Goal: Task Accomplishment & Management: Use online tool/utility

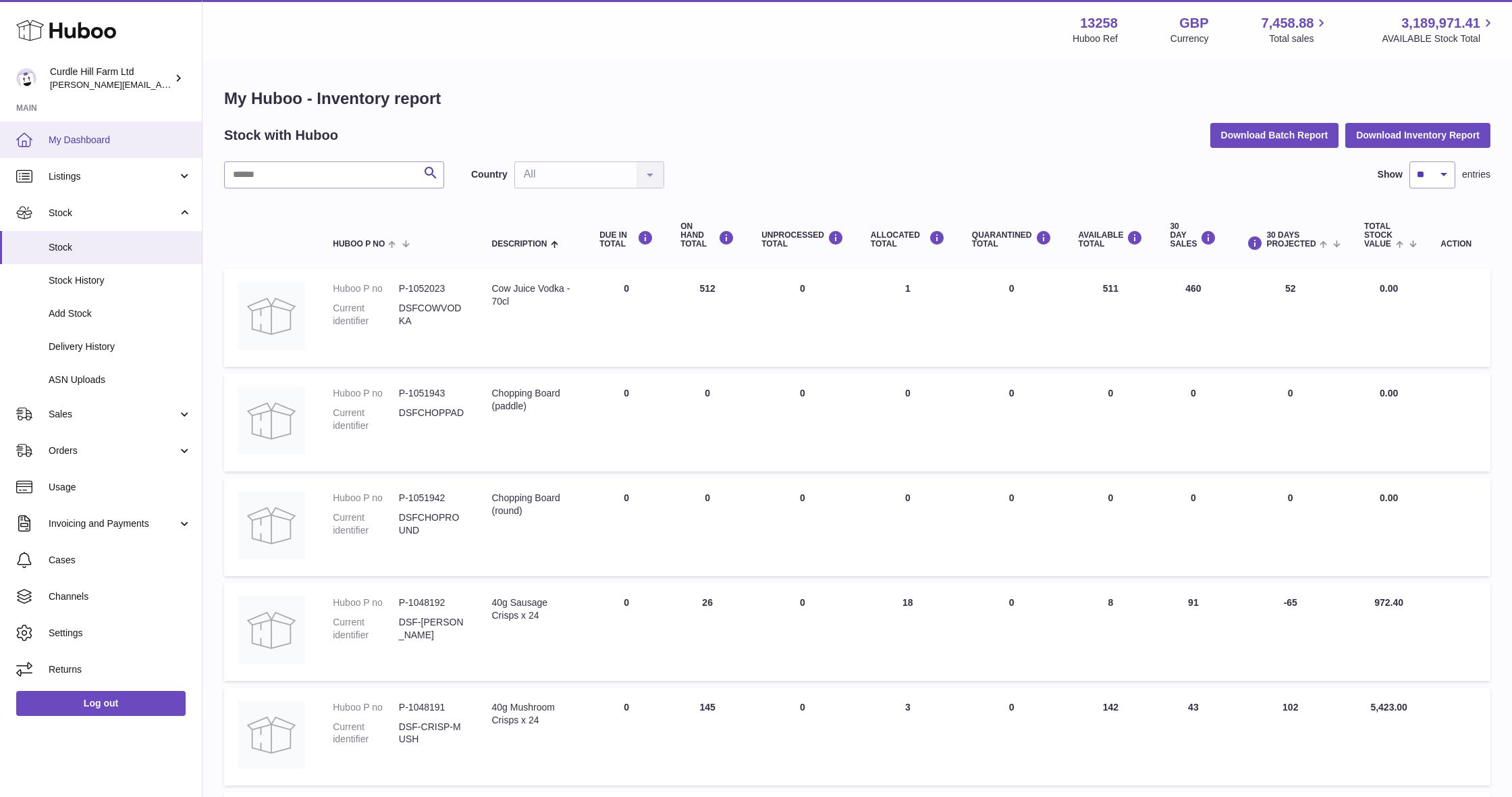
click at [111, 141] on span "My Dashboard" at bounding box center [120, 140] width 143 height 13
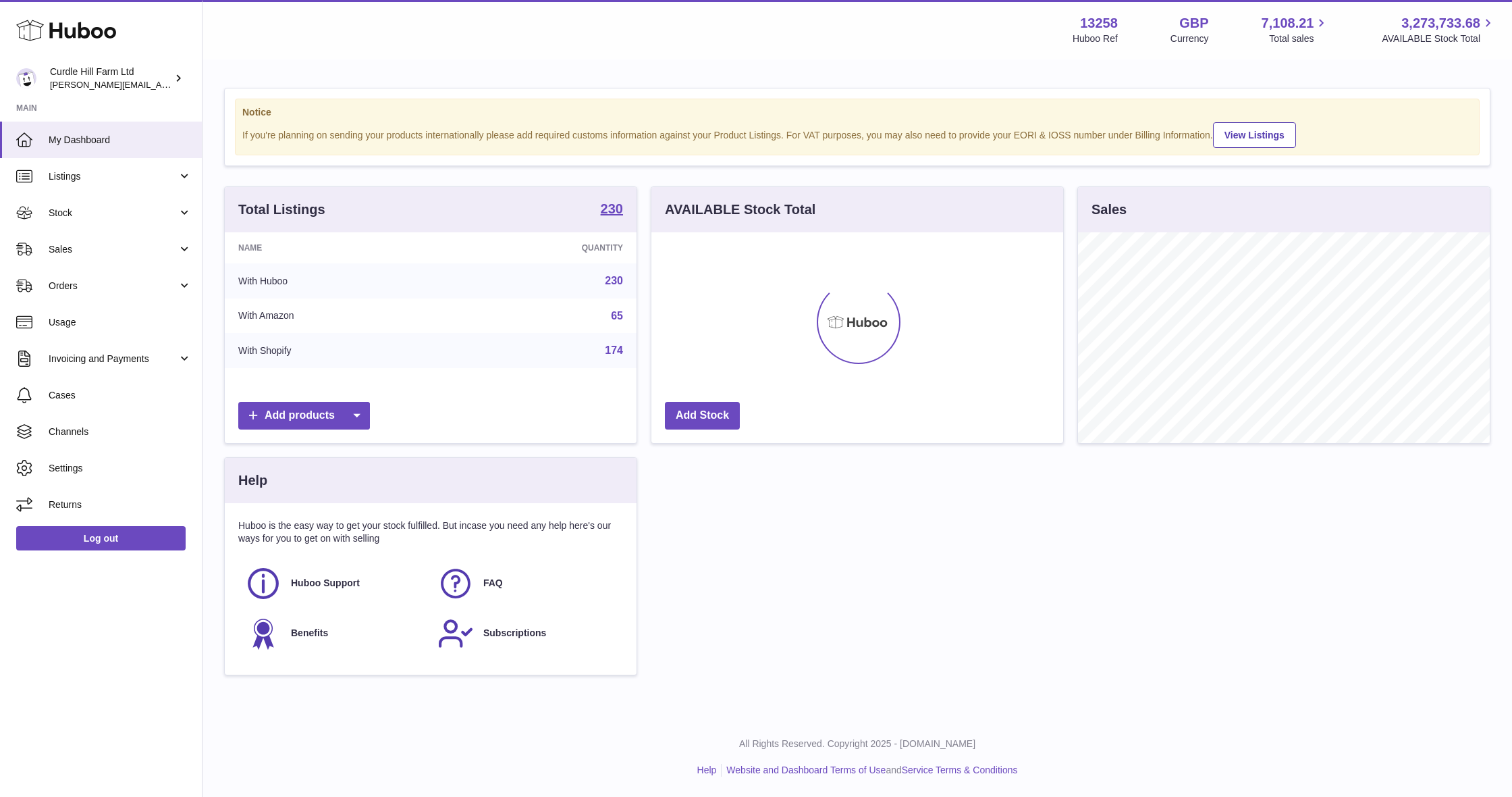
scroll to position [211, 412]
click at [117, 255] on link "Sales" at bounding box center [101, 249] width 202 height 37
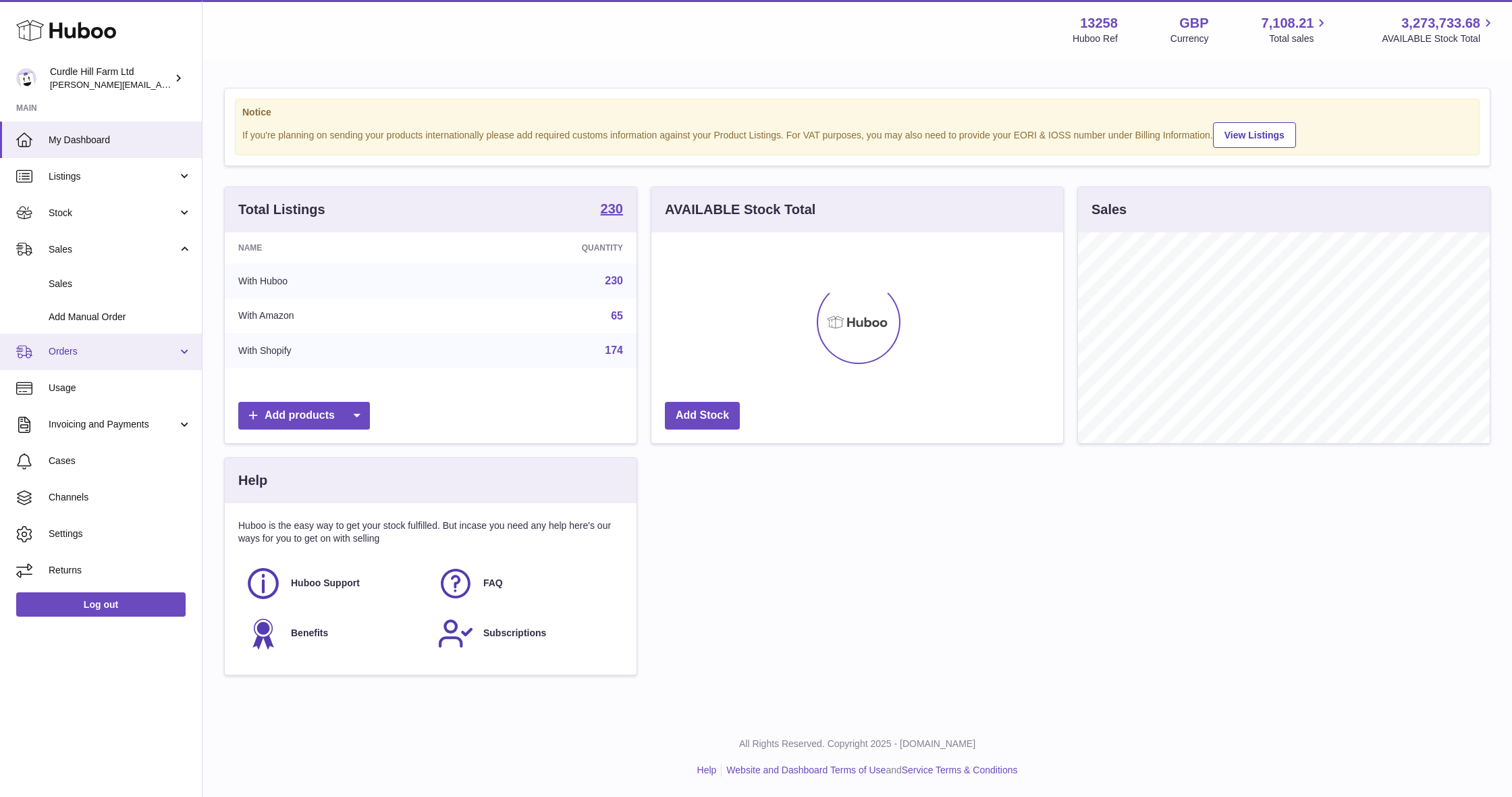
click at [123, 348] on span "Orders" at bounding box center [113, 351] width 129 height 13
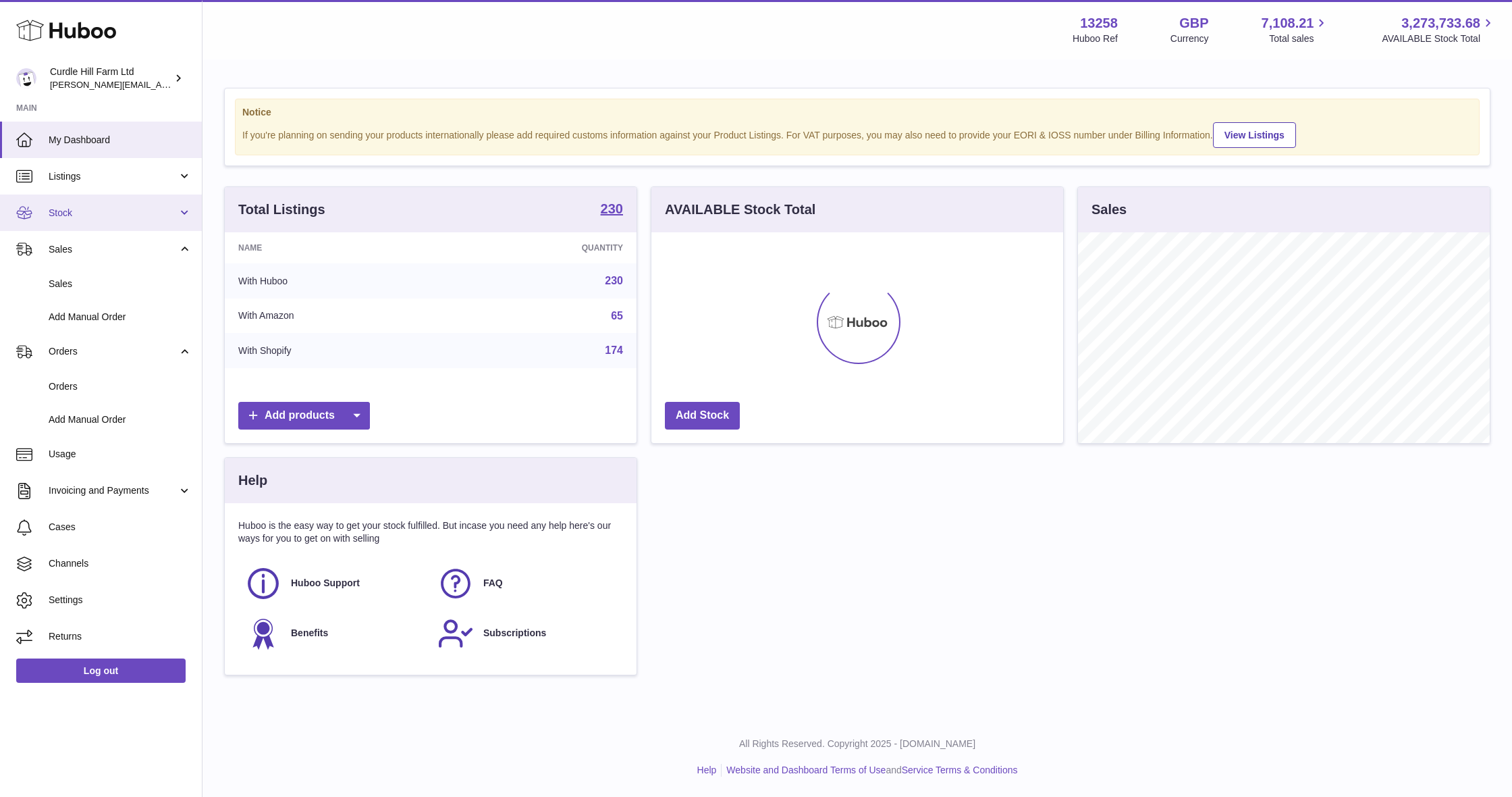
click at [111, 214] on span "Stock" at bounding box center [113, 213] width 129 height 13
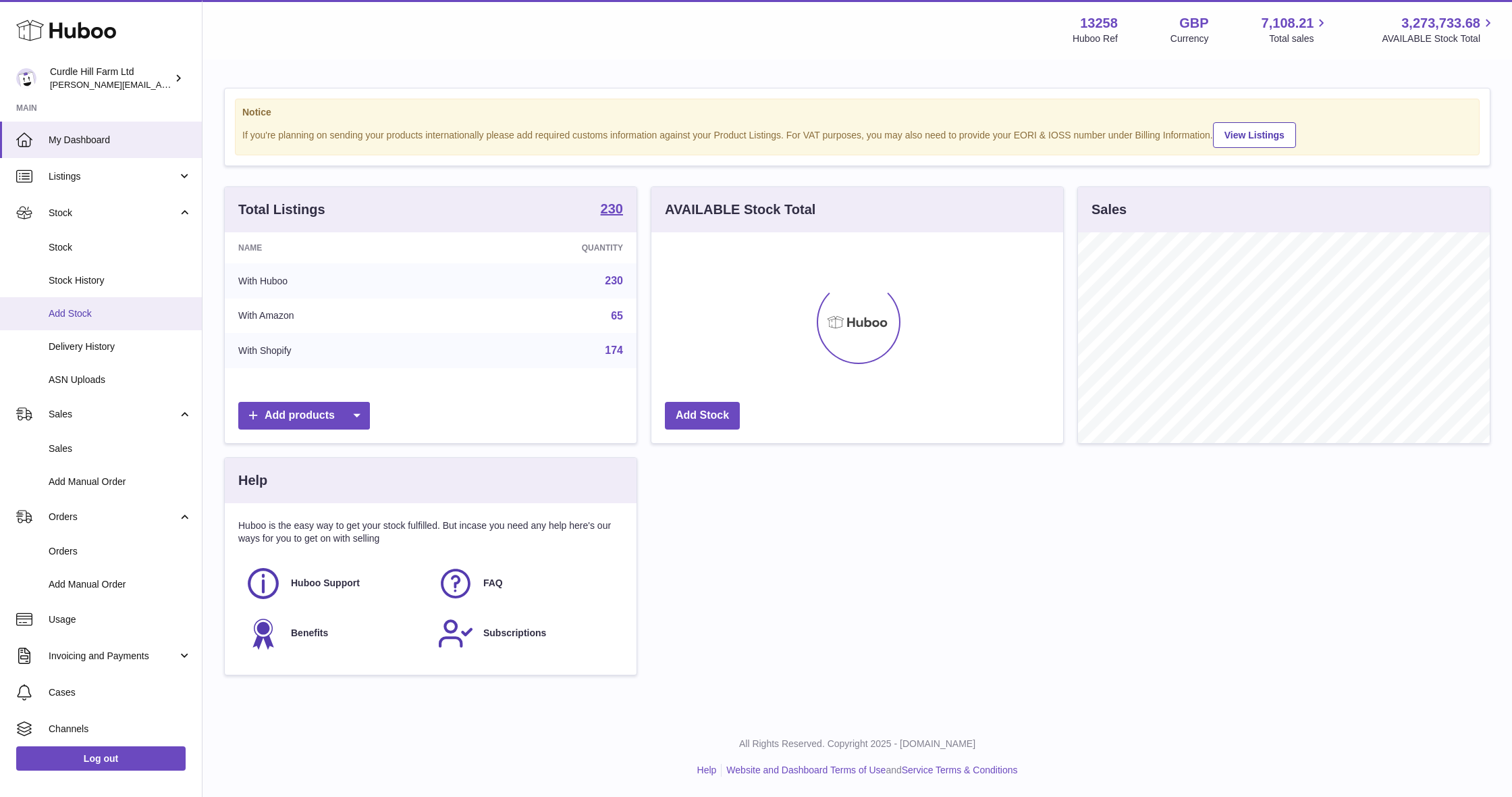
click at [95, 316] on span "Add Stock" at bounding box center [120, 313] width 143 height 13
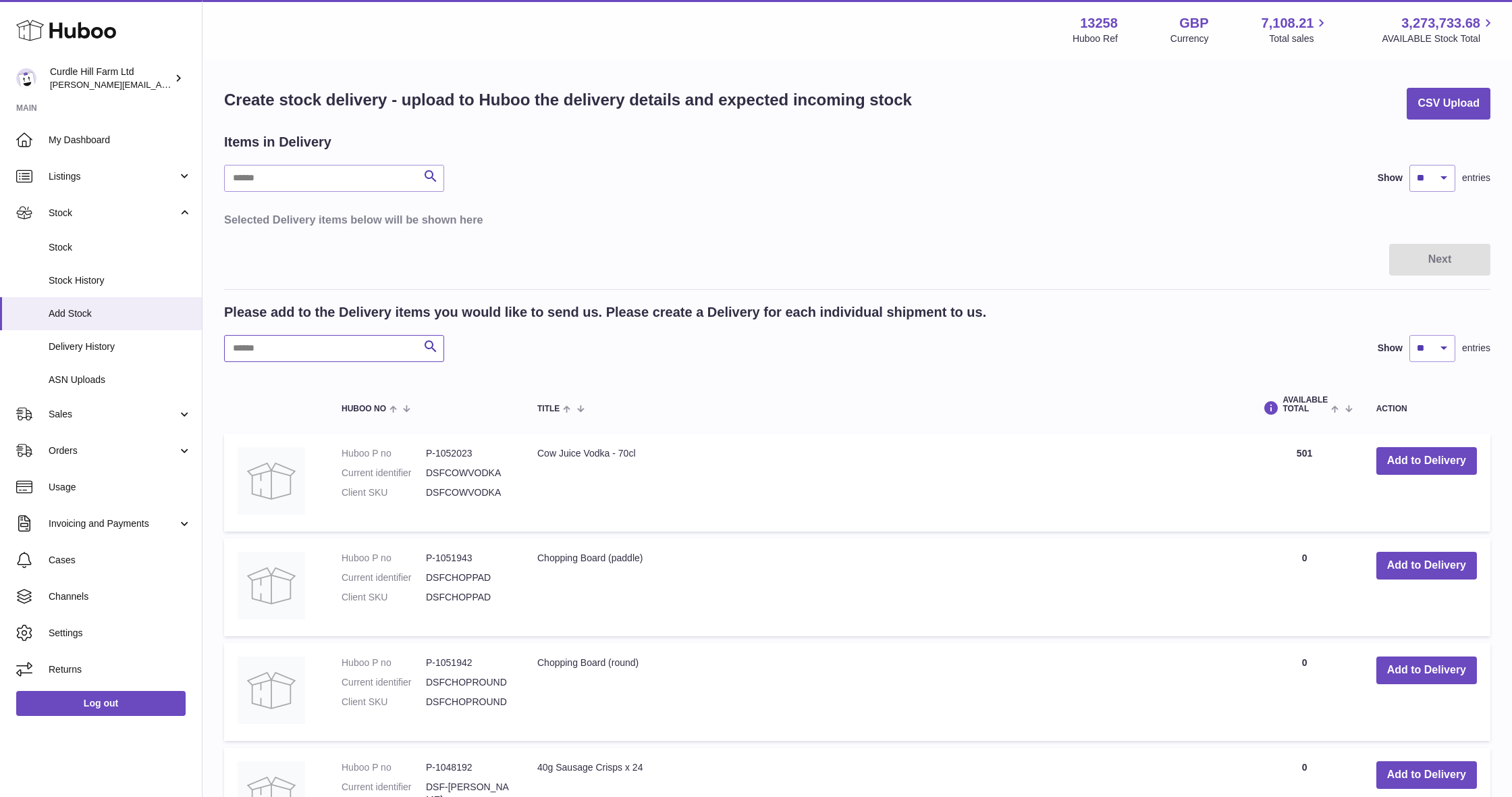
click at [297, 346] on input "text" at bounding box center [334, 348] width 220 height 27
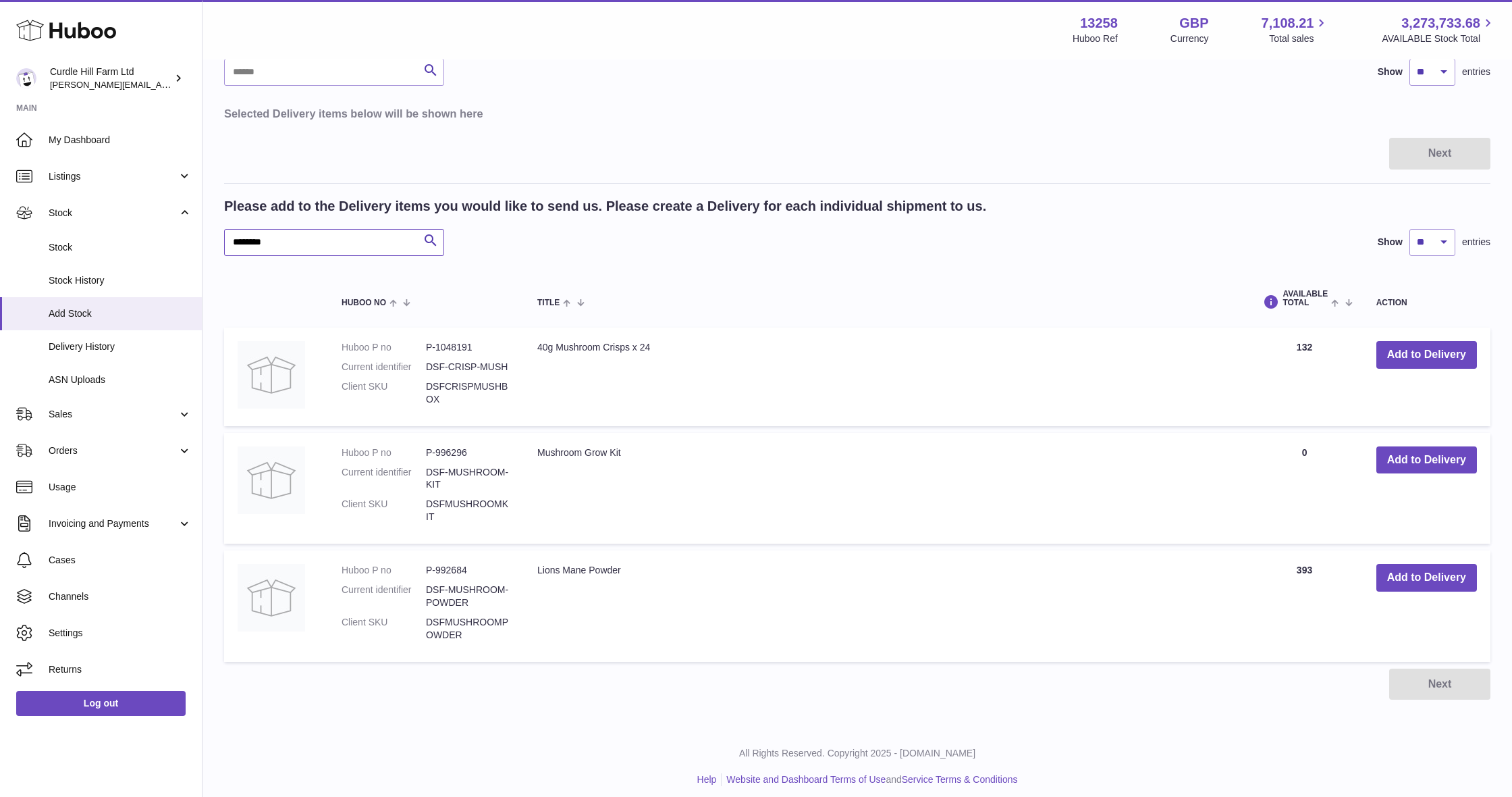
scroll to position [105, 0]
type input "********"
click at [1421, 576] on button "Add to Delivery" at bounding box center [1426, 578] width 100 height 28
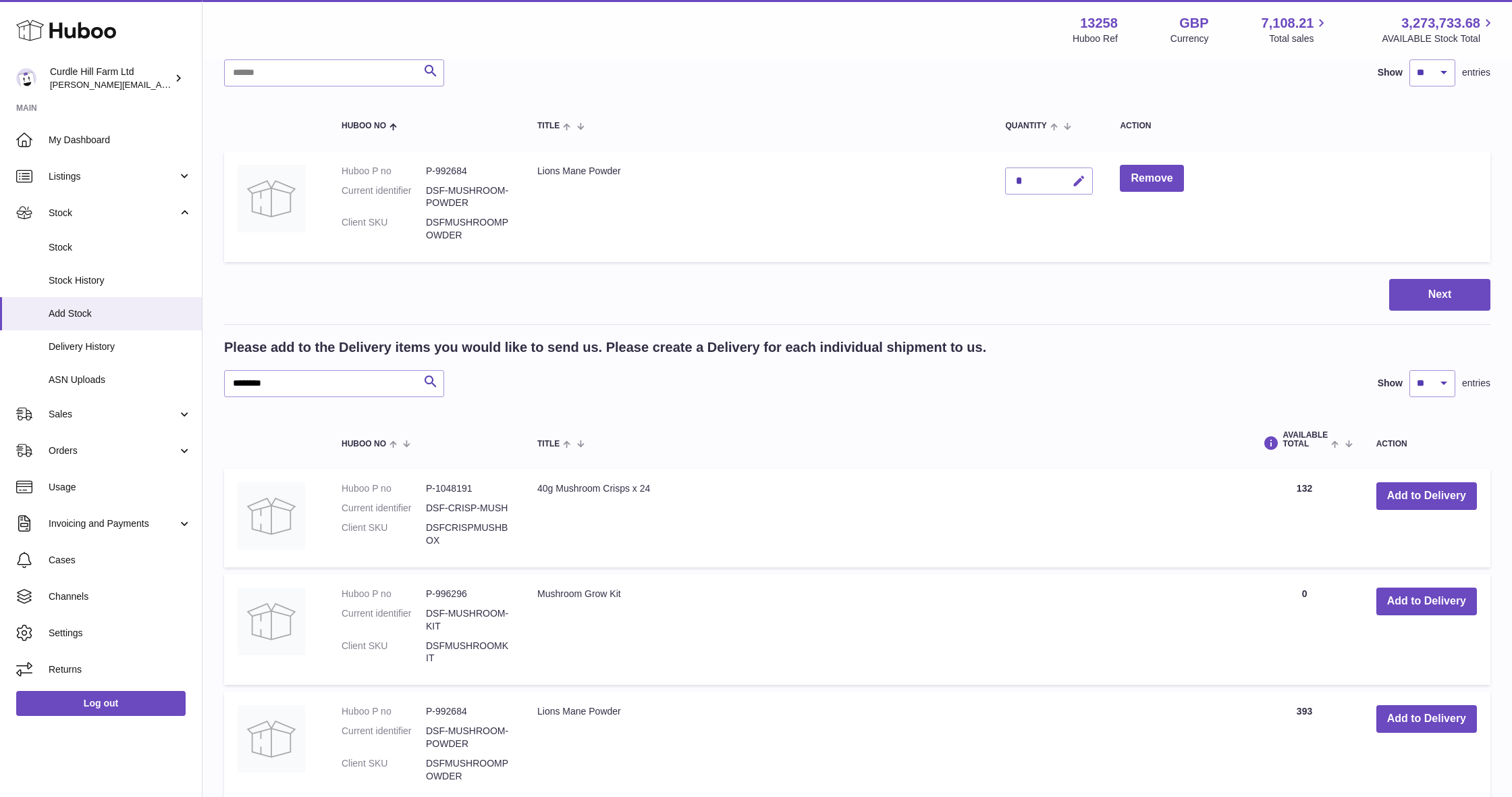
click at [1082, 174] on icon "button" at bounding box center [1079, 181] width 14 height 14
type input "*"
type input "***"
click at [1073, 177] on button "submit" at bounding box center [1077, 181] width 26 height 21
click at [1408, 297] on button "Next" at bounding box center [1440, 295] width 101 height 32
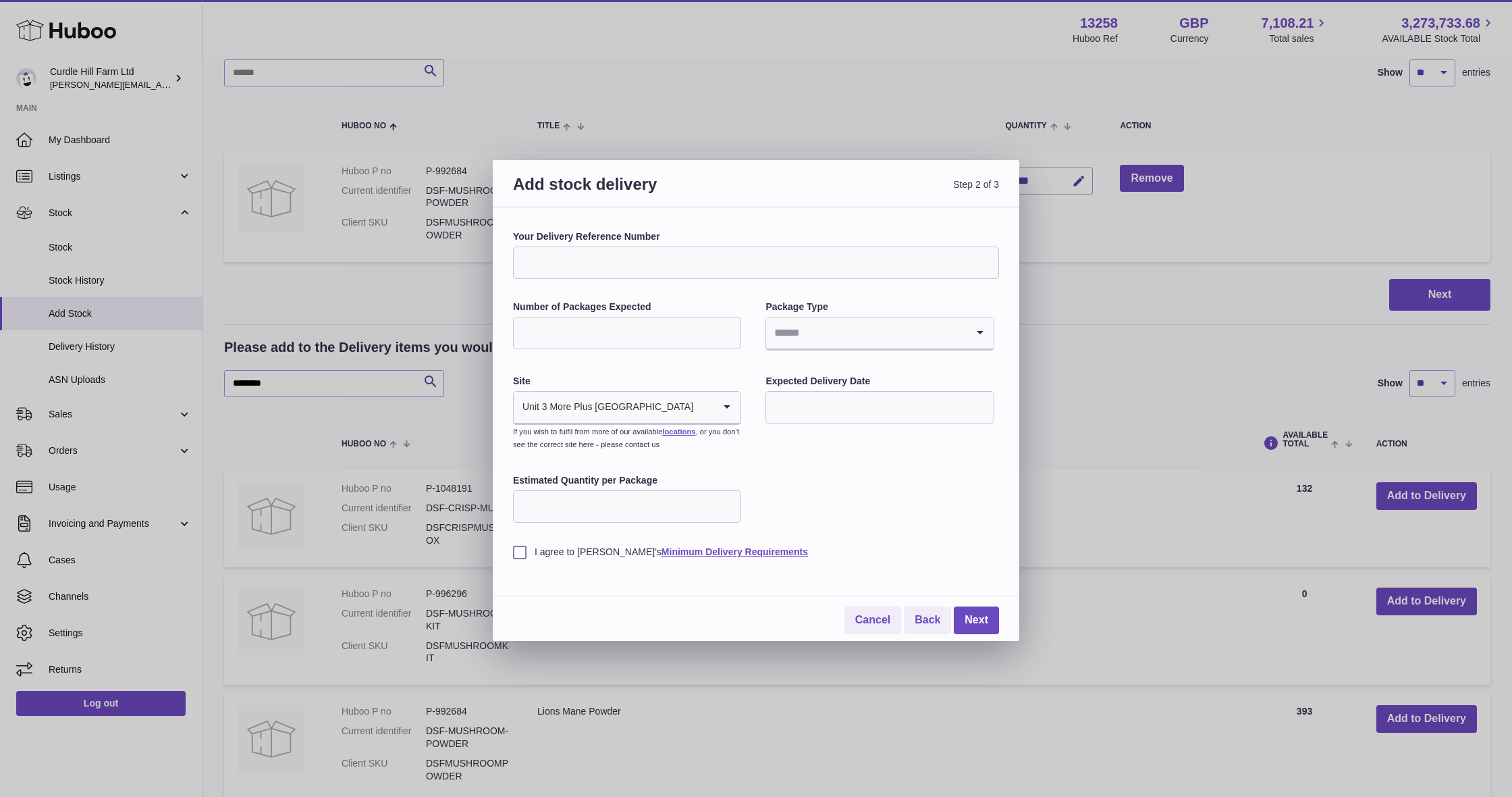
click at [685, 257] on input "Your Delivery Reference Number" at bounding box center [756, 262] width 486 height 33
type input "**********"
type input "*"
click at [847, 332] on input "Search for option" at bounding box center [866, 333] width 200 height 31
click at [838, 418] on li "Boxes" at bounding box center [880, 423] width 225 height 27
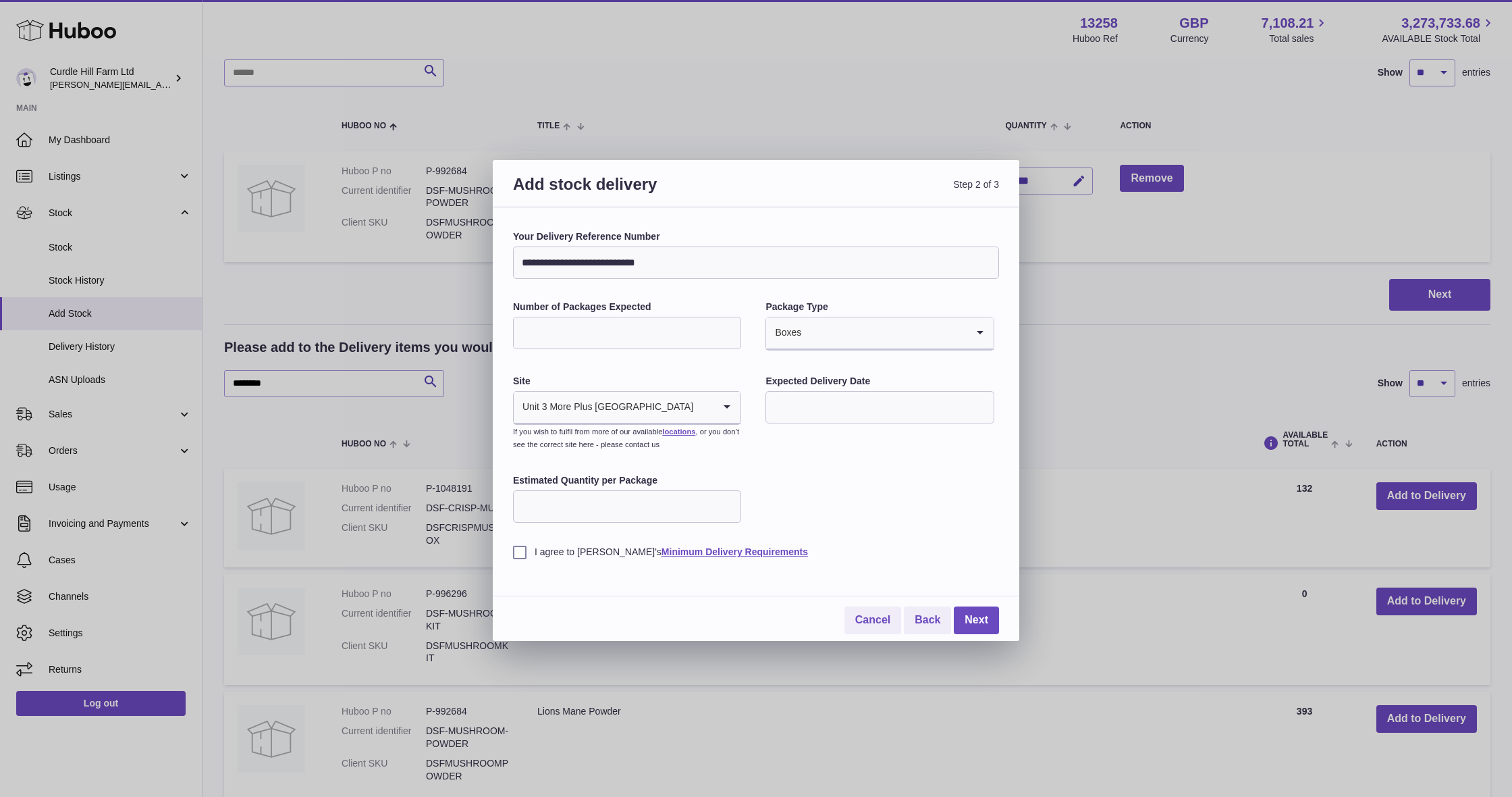
click at [831, 415] on input "text" at bounding box center [880, 407] width 228 height 33
click at [872, 575] on span "25" at bounding box center [868, 571] width 24 height 24
type input "**********"
click at [515, 549] on label "I agree to Huboo's Minimum Delivery Requirements" at bounding box center [756, 552] width 486 height 13
click at [970, 611] on link "Next" at bounding box center [976, 620] width 45 height 28
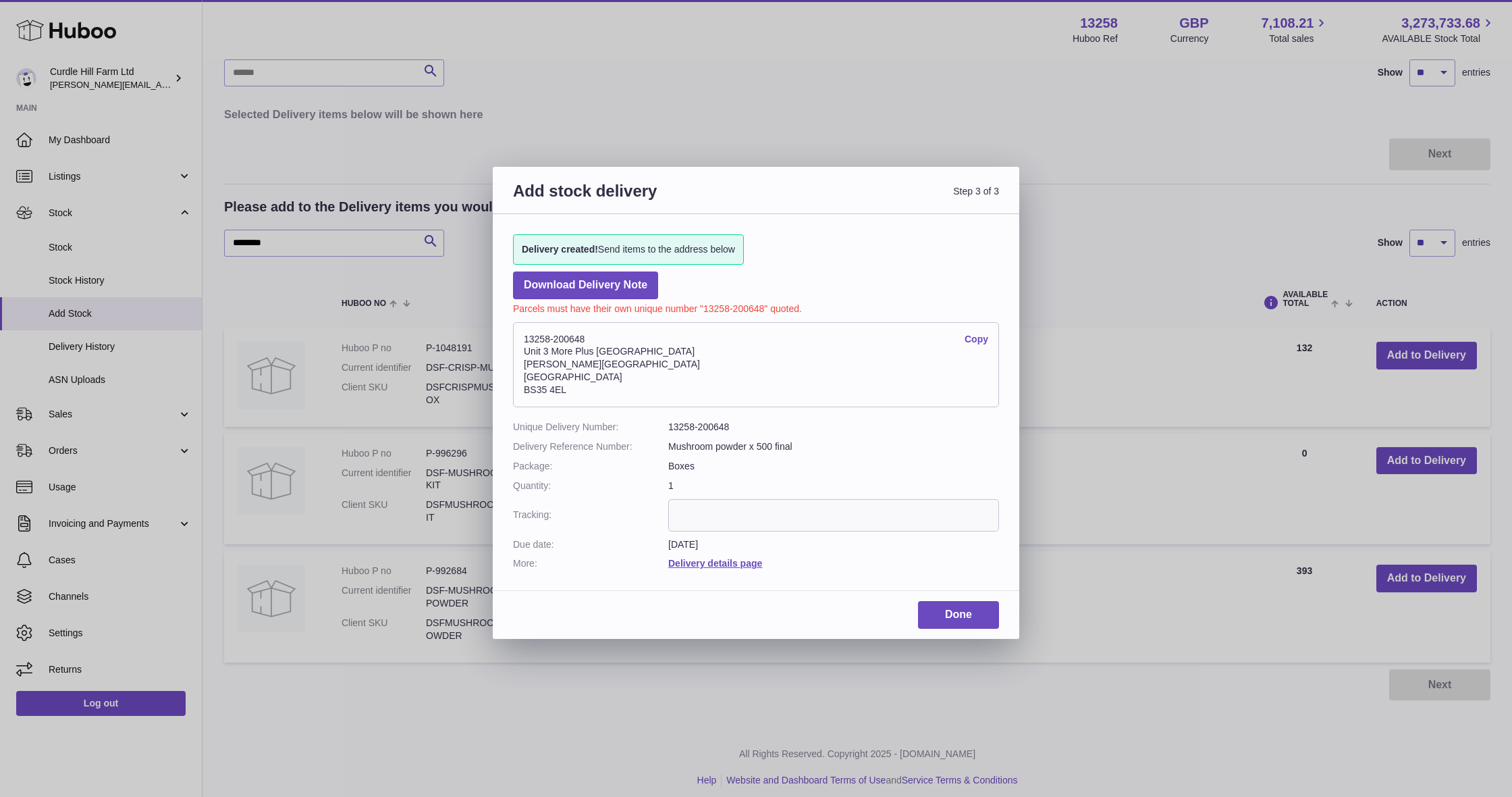
drag, startPoint x: 580, startPoint y: 387, endPoint x: 521, endPoint y: 334, distance: 79.3
click at [521, 334] on address "13258-200648 Copy Unit 3 More Plus Central Park Hudson Avenue Severn Beach BS35…" at bounding box center [756, 365] width 486 height 85
copy address "13258-200648 Copy Unit 3 More Plus Central Park Hudson Avenue Severn Beach BS35…"
